Goal: Use online tool/utility: Use online tool/utility

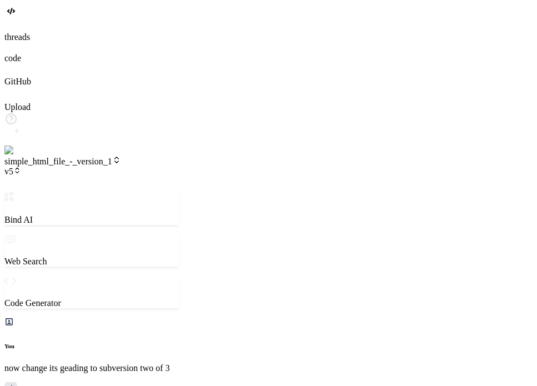
click at [21, 167] on span "v5" at bounding box center [12, 171] width 17 height 9
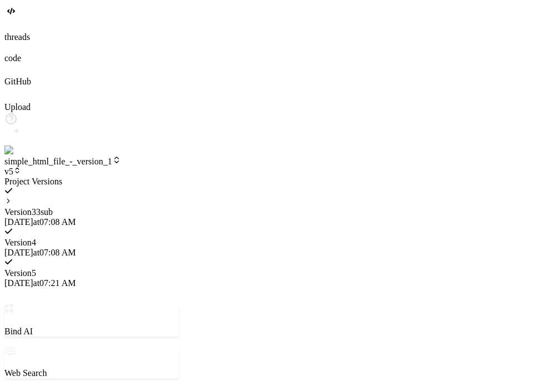
click at [12, 197] on icon at bounding box center [8, 201] width 8 height 8
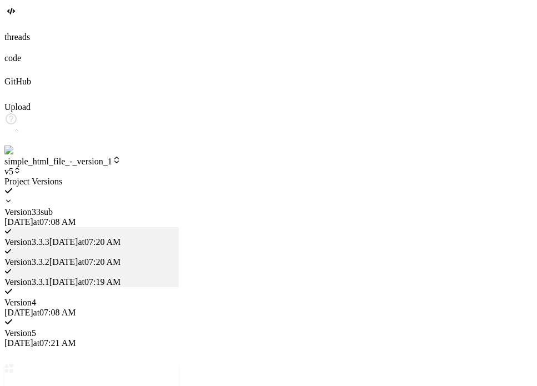
click at [127, 177] on div at bounding box center [91, 177] width 174 height 0
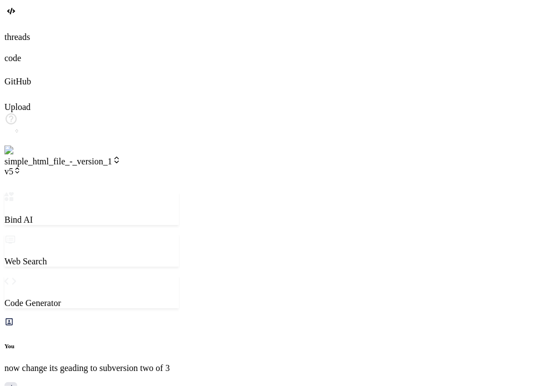
scroll to position [734, 0]
type textarea "x"
drag, startPoint x: 111, startPoint y: 145, endPoint x: 49, endPoint y: 145, distance: 61.6
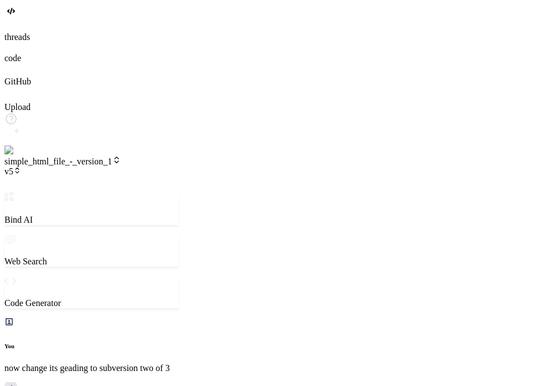
copy p "version 6 now"
paste textarea "version 6 now"
type textarea "version 6 now"
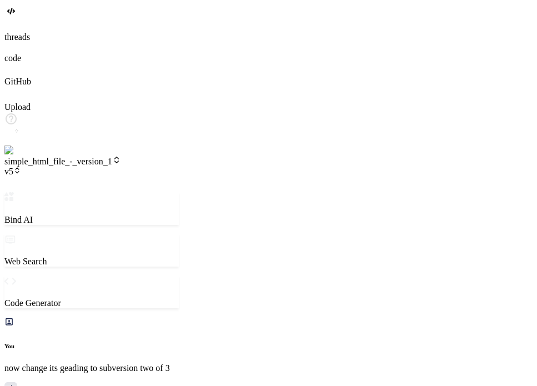
type textarea "x"
type textarea "version now"
type textarea "x"
type textarea "version 7 now"
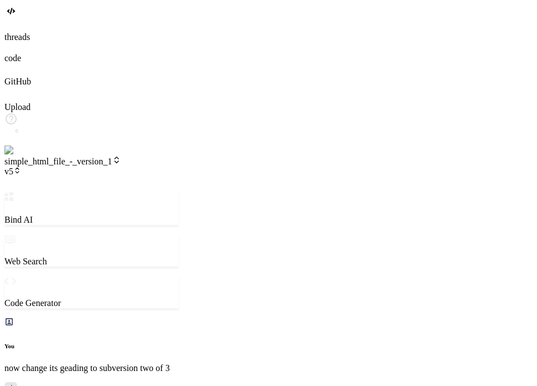
type textarea "x"
click at [21, 167] on icon at bounding box center [17, 171] width 8 height 8
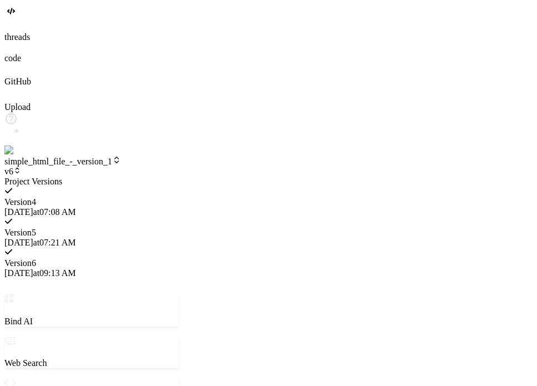
click at [179, 177] on div at bounding box center [91, 177] width 174 height 0
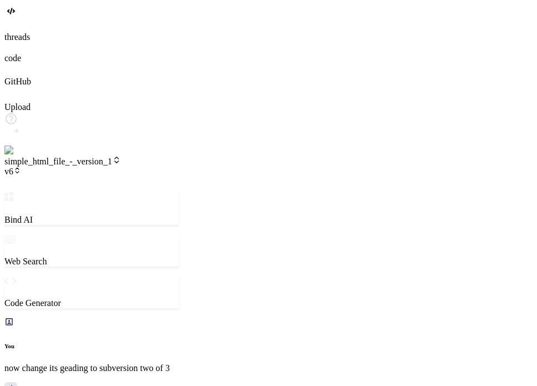
click at [19, 168] on icon at bounding box center [17, 169] width 3 height 2
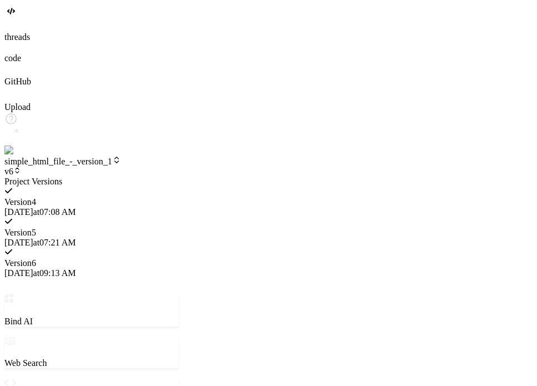
click at [124, 177] on div at bounding box center [91, 177] width 174 height 0
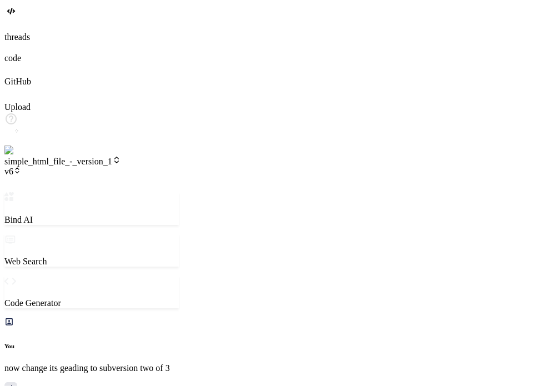
type textarea "x"
